Goal: Task Accomplishment & Management: Manage account settings

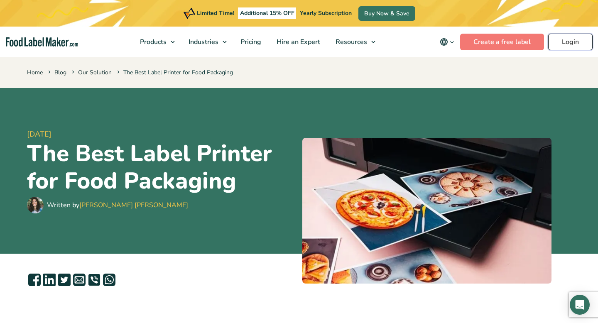
click at [560, 47] on link "Login" at bounding box center [570, 42] width 44 height 17
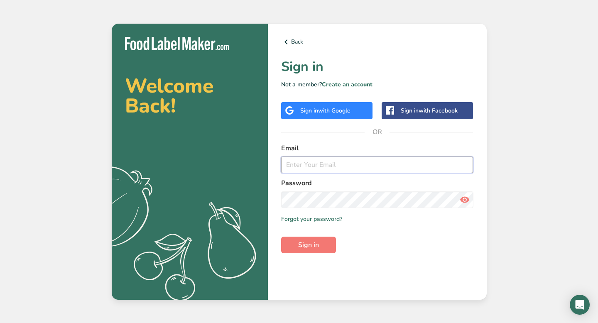
click at [357, 157] on input "email" at bounding box center [377, 165] width 192 height 17
click at [373, 158] on input "amynavarra@gmail.com" at bounding box center [377, 165] width 192 height 17
drag, startPoint x: 374, startPoint y: 166, endPoint x: 281, endPoint y: 168, distance: 92.6
click at [281, 168] on input "amynavarra@gmail.com" at bounding box center [377, 165] width 192 height 17
type input "amy@ladalco.com"
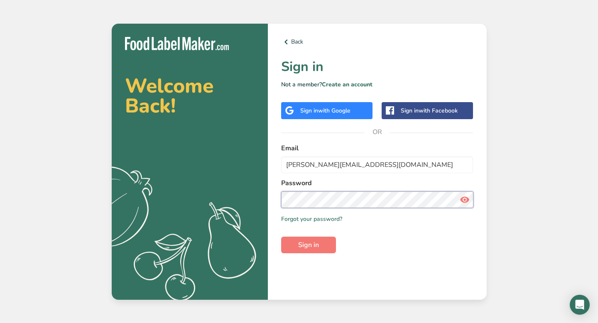
click at [281, 237] on button "Sign in" at bounding box center [308, 245] width 55 height 17
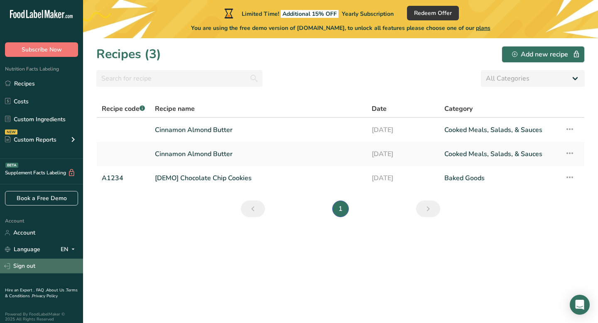
click at [33, 267] on link "Sign out" at bounding box center [41, 266] width 83 height 15
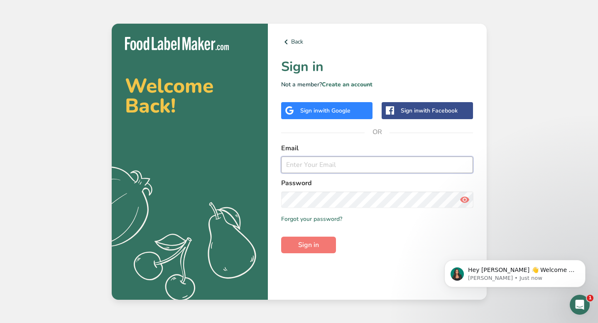
click at [314, 166] on input "email" at bounding box center [377, 165] width 192 height 17
type input "Amy@burroughsfamilyfarms.com"
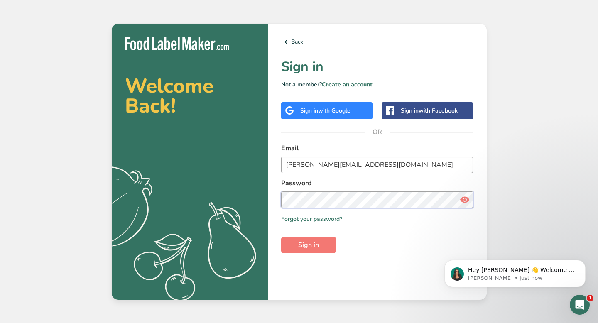
click at [281, 237] on button "Sign in" at bounding box center [308, 245] width 55 height 17
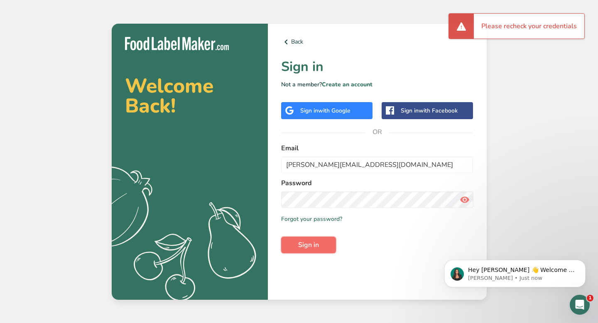
click at [306, 249] on span "Sign in" at bounding box center [308, 245] width 21 height 10
click at [399, 232] on form "Email Amy@burroughsfamilyfarms.com Password Remember me Forgot your password? S…" at bounding box center [377, 198] width 192 height 110
